Goal: Information Seeking & Learning: Learn about a topic

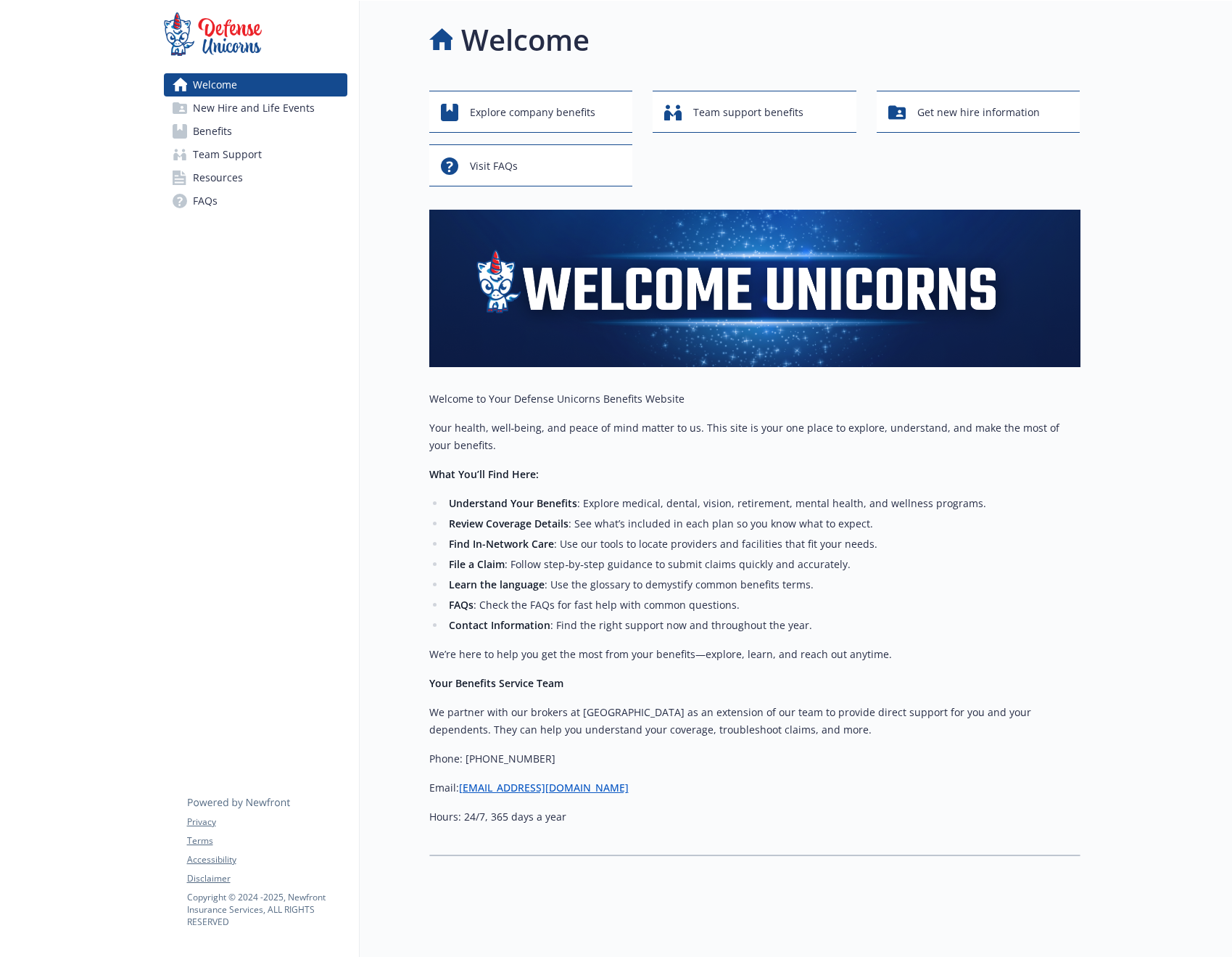
scroll to position [14, 0]
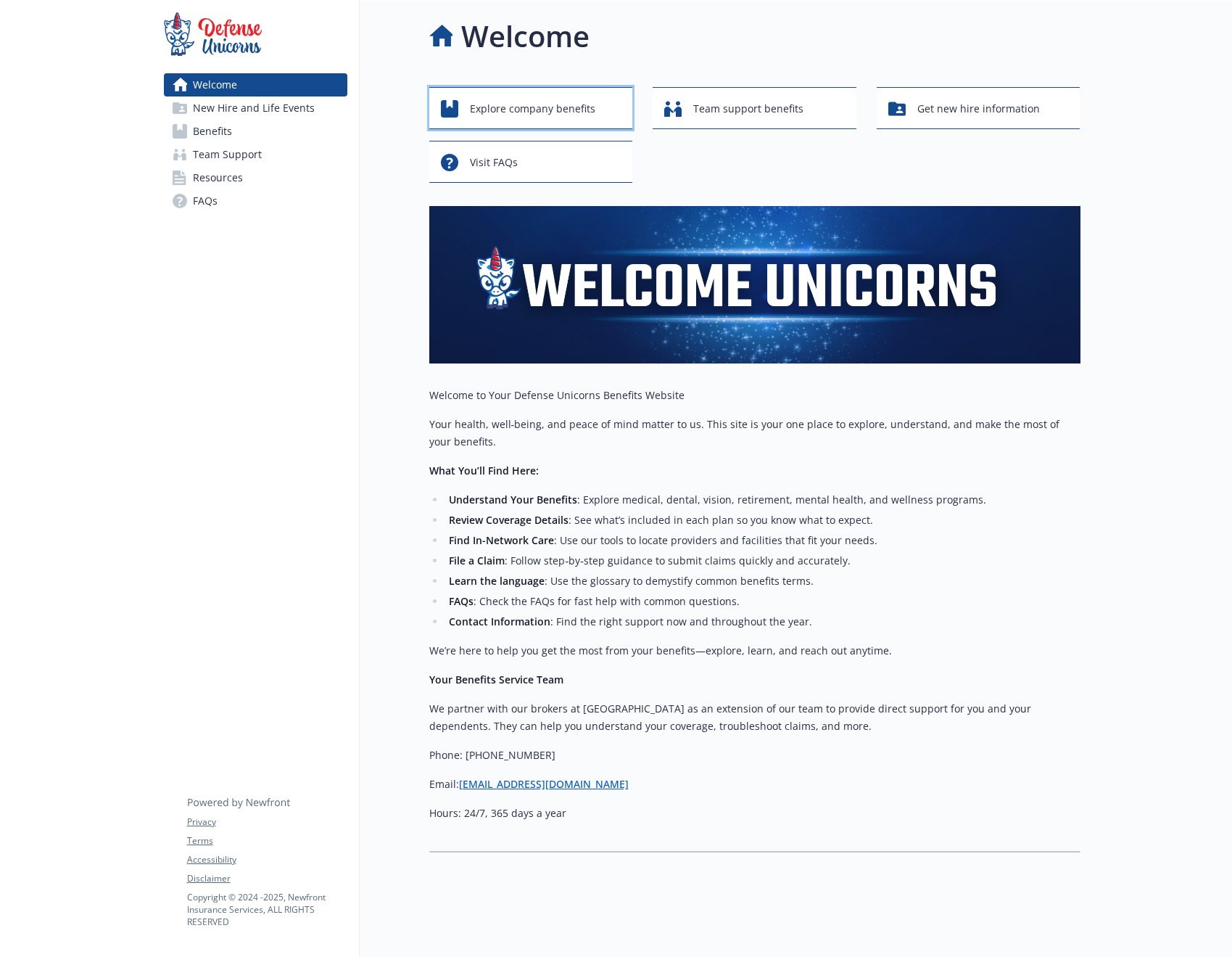
click at [553, 105] on span "Explore company benefits" at bounding box center [532, 108] width 125 height 28
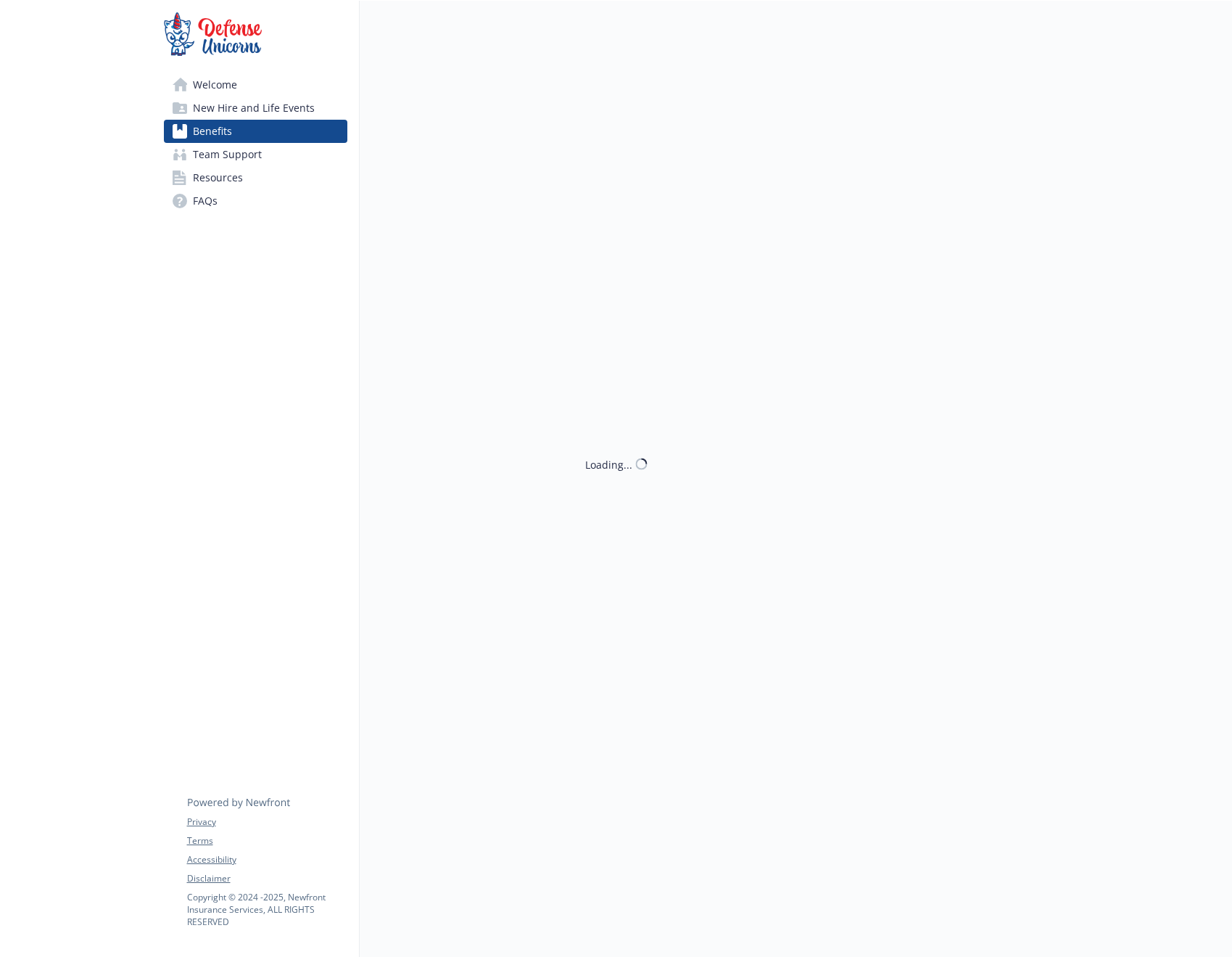
scroll to position [14, 0]
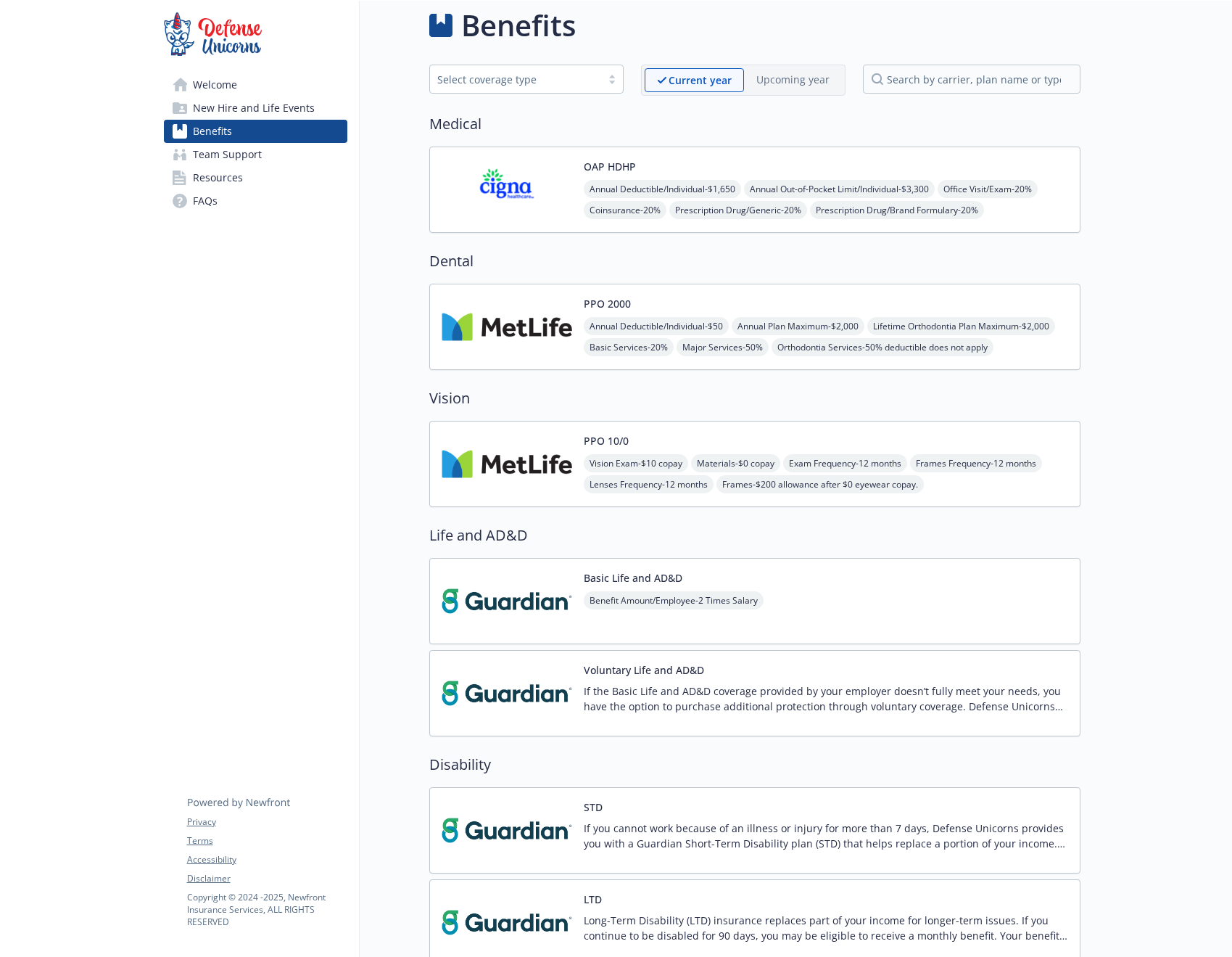
click at [504, 186] on img at bounding box center [507, 189] width 131 height 62
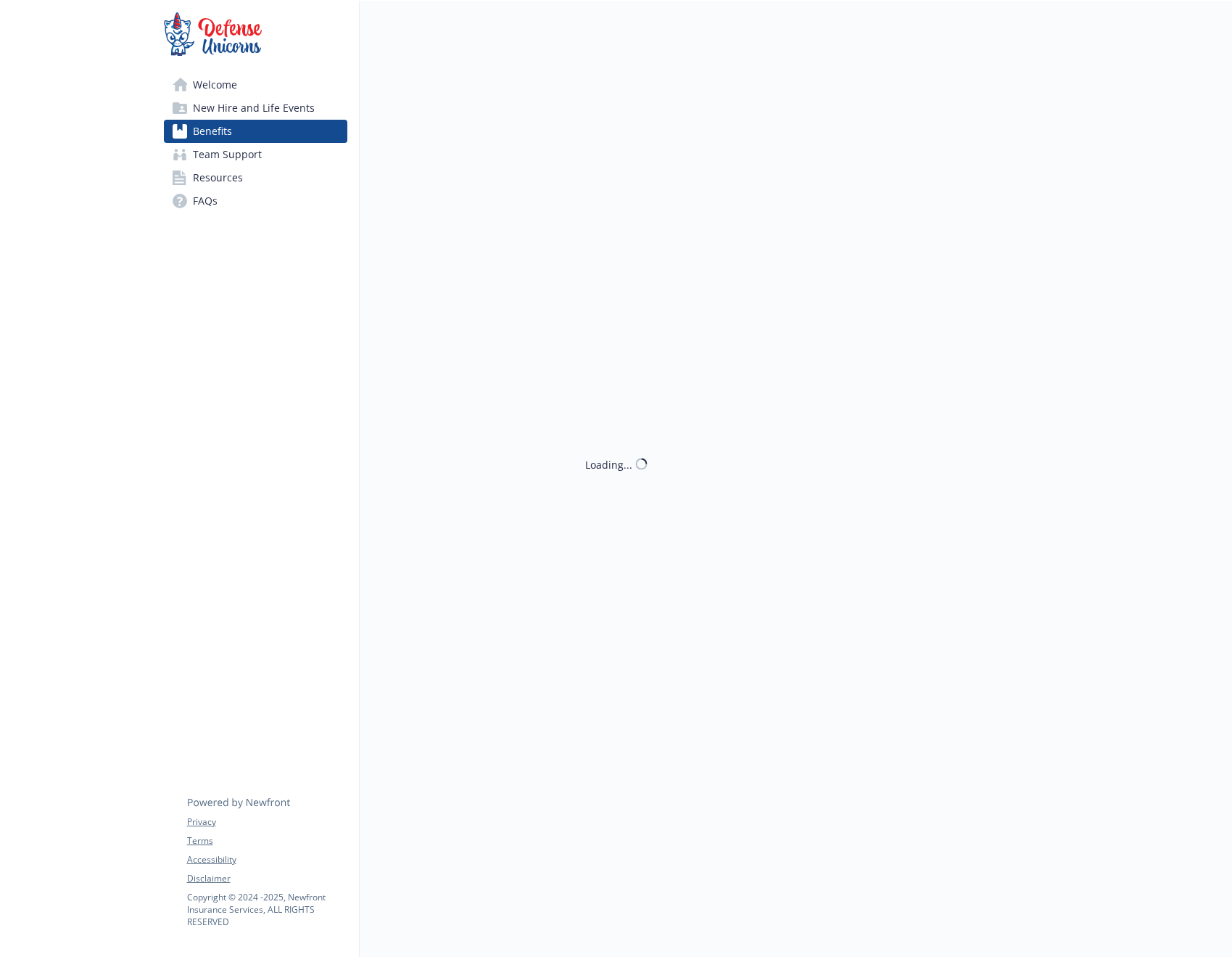
scroll to position [14, 0]
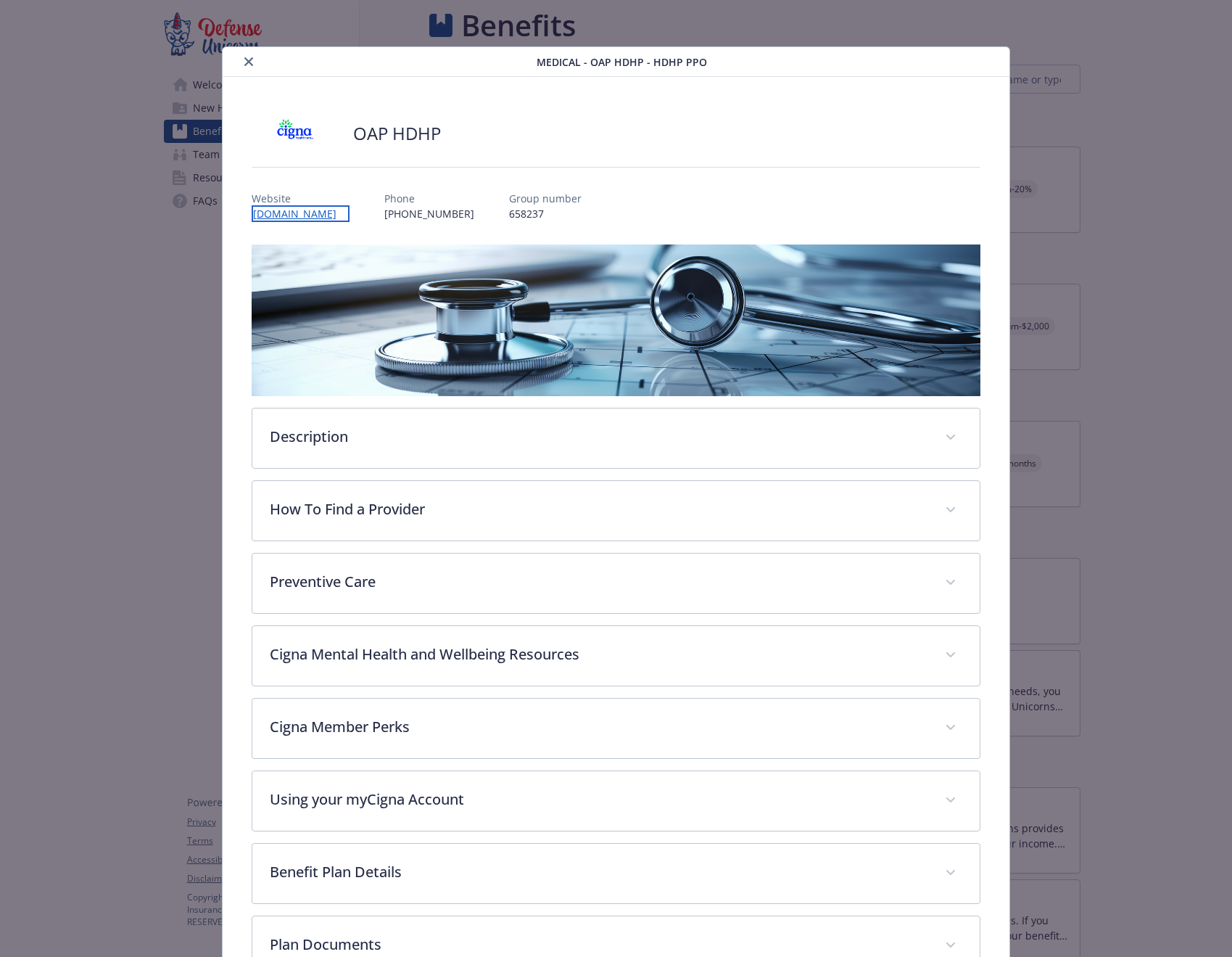
click at [285, 217] on link "[DOMAIN_NAME]" at bounding box center [300, 213] width 98 height 17
